Goal: Transaction & Acquisition: Purchase product/service

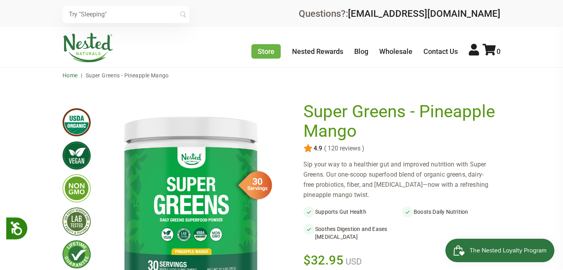
click at [71, 77] on link "Home" at bounding box center [70, 75] width 15 height 6
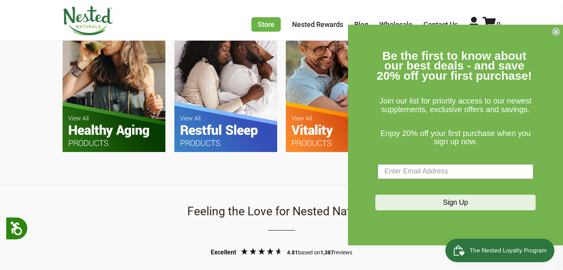
scroll to position [537, 0]
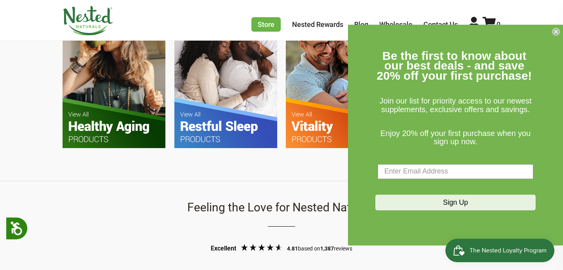
click at [554, 32] on circle "Close dialog" at bounding box center [555, 31] width 7 height 7
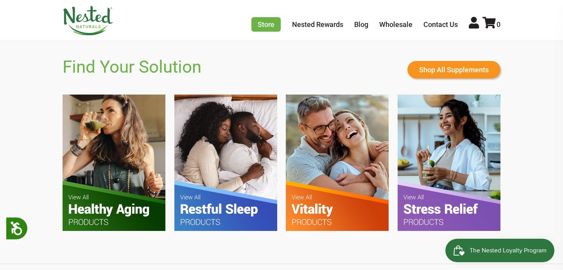
scroll to position [0, 1098]
click at [471, 71] on link "Shop All Supplements" at bounding box center [453, 70] width 93 height 18
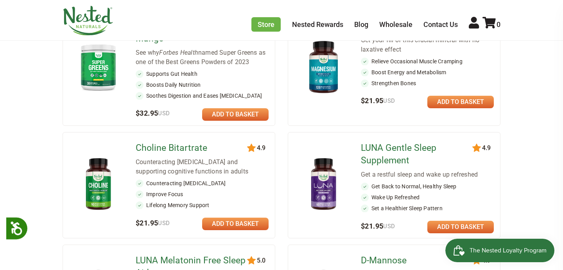
scroll to position [161, 0]
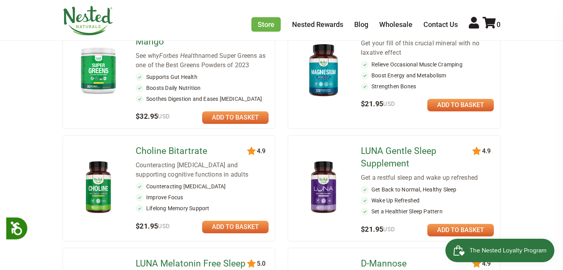
click at [101, 65] on img at bounding box center [98, 70] width 46 height 53
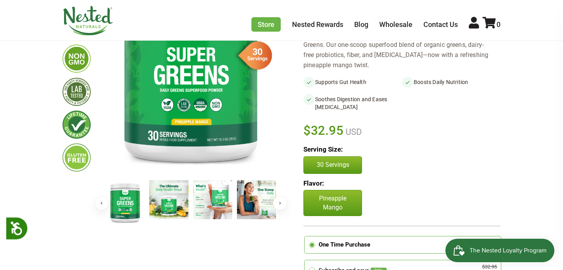
scroll to position [130, 0]
click at [211, 208] on img at bounding box center [212, 199] width 39 height 39
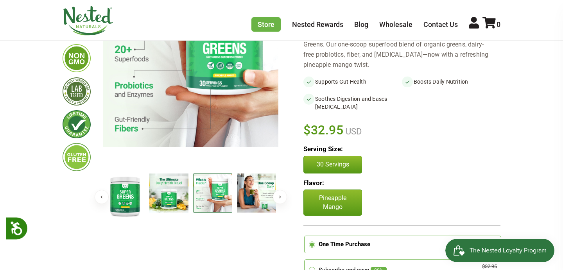
click at [176, 196] on img at bounding box center [168, 192] width 39 height 39
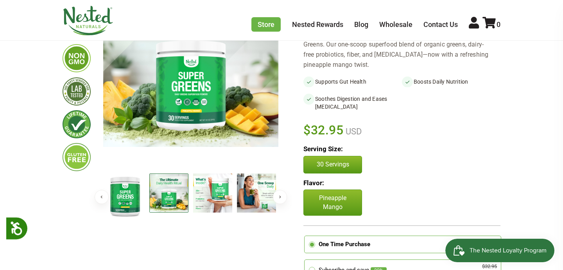
click at [260, 195] on img at bounding box center [256, 192] width 39 height 39
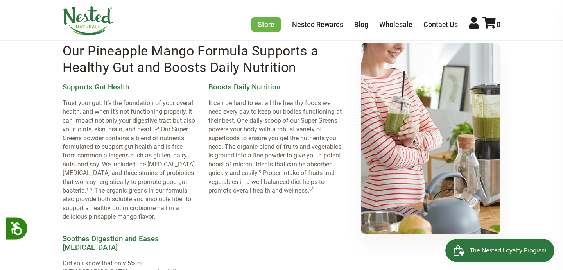
scroll to position [809, 0]
